Goal: Use online tool/utility: Use online tool/utility

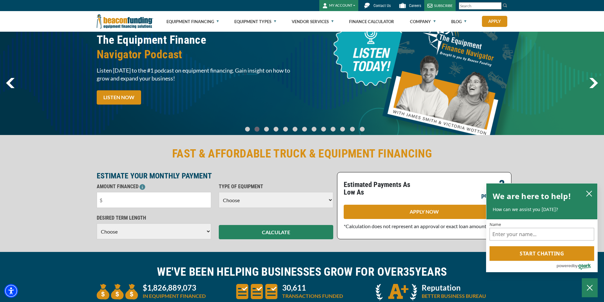
scroll to position [63, 0]
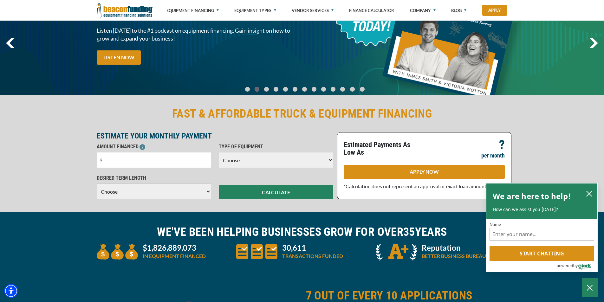
click at [330, 160] on select "Choose Backhoe Boom/Bucket Truck Chipper Commercial Mower Crane DTG/DTF Printin…" at bounding box center [276, 160] width 115 height 16
select select "23"
click at [219, 152] on select "Choose Backhoe Boom/Bucket Truck Chipper Commercial Mower Crane DTG/DTF Printin…" at bounding box center [276, 160] width 115 height 16
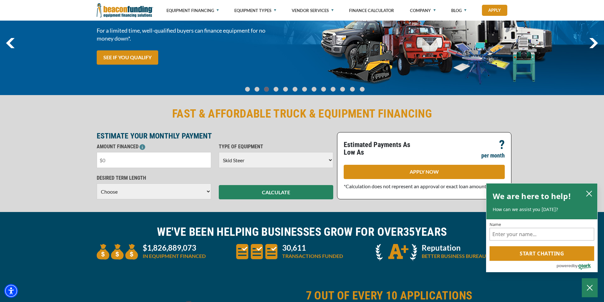
click at [109, 161] on input "text" at bounding box center [154, 160] width 115 height 16
type input "$35,000"
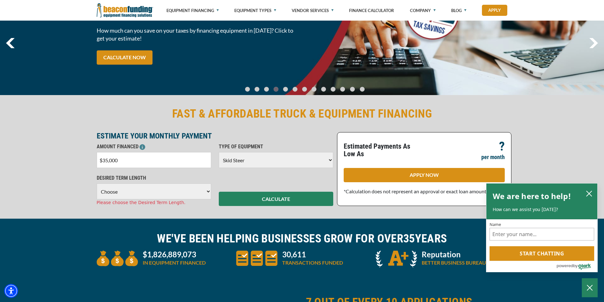
click at [207, 190] on select "Choose 36 Months 48 Months 60 Months" at bounding box center [154, 192] width 115 height 16
select select "48"
click at [97, 184] on select "Choose 36 Months 48 Months 60 Months" at bounding box center [154, 192] width 115 height 16
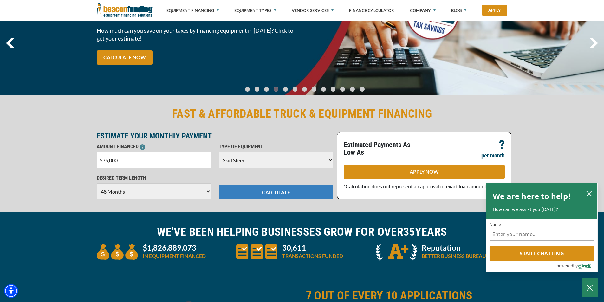
click at [241, 191] on button "CALCULATE" at bounding box center [276, 192] width 115 height 14
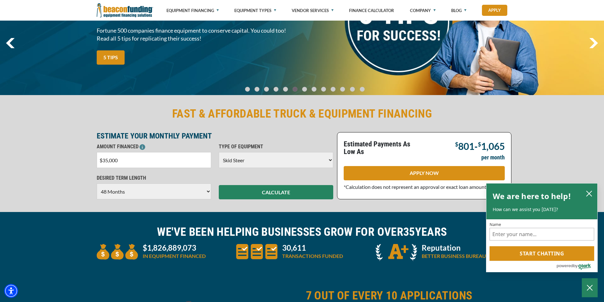
click at [107, 159] on input "$35,000" at bounding box center [154, 160] width 115 height 16
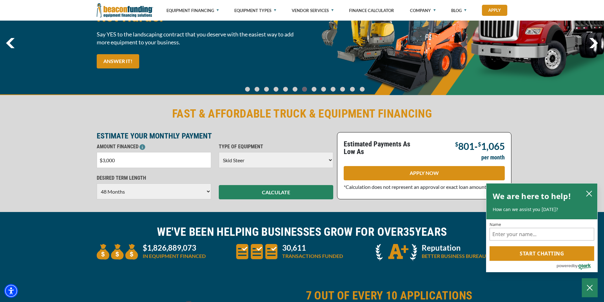
type input "$30,000"
click at [243, 192] on button "CALCULATE" at bounding box center [276, 192] width 115 height 14
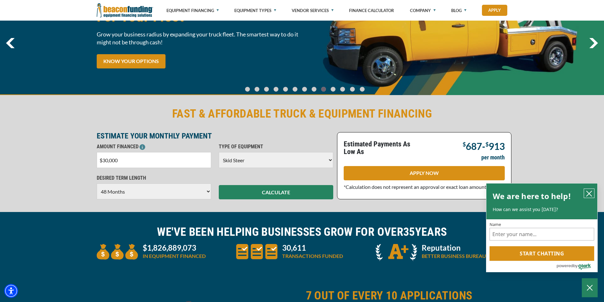
click at [589, 192] on icon "close chatbox" at bounding box center [589, 194] width 6 height 6
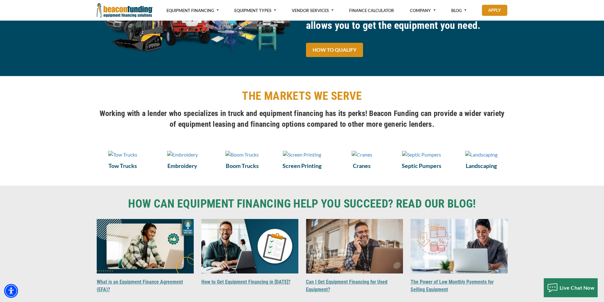
scroll to position [381, 0]
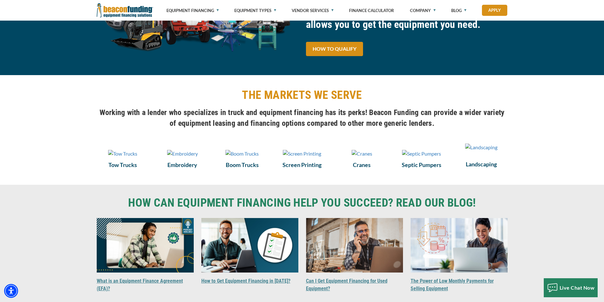
click at [479, 168] on h6 "Landscaping" at bounding box center [482, 164] width 52 height 8
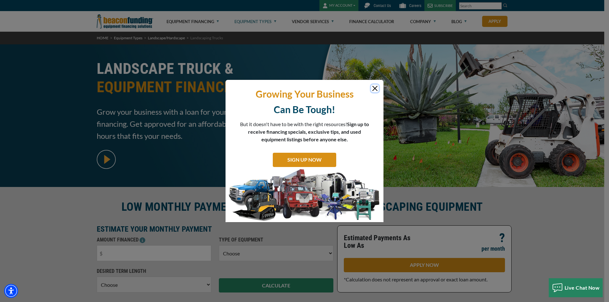
click at [375, 87] on button "Close" at bounding box center [375, 89] width 8 height 8
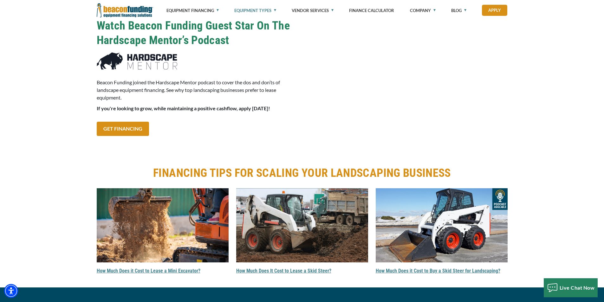
scroll to position [1333, 0]
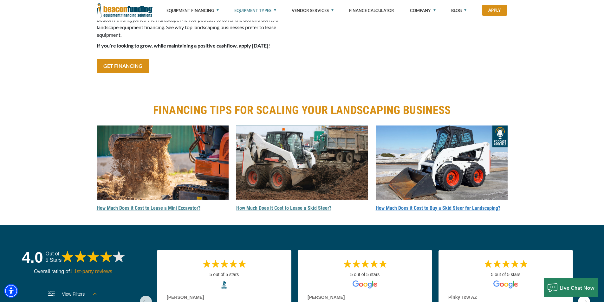
click at [444, 211] on link "How Much Does it Cost to Buy a Skid Steer for Landscaping?" at bounding box center [438, 208] width 125 height 6
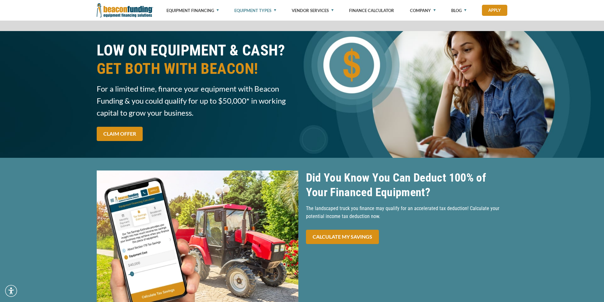
scroll to position [920, 0]
